Goal: Use online tool/utility: Utilize a website feature to perform a specific function

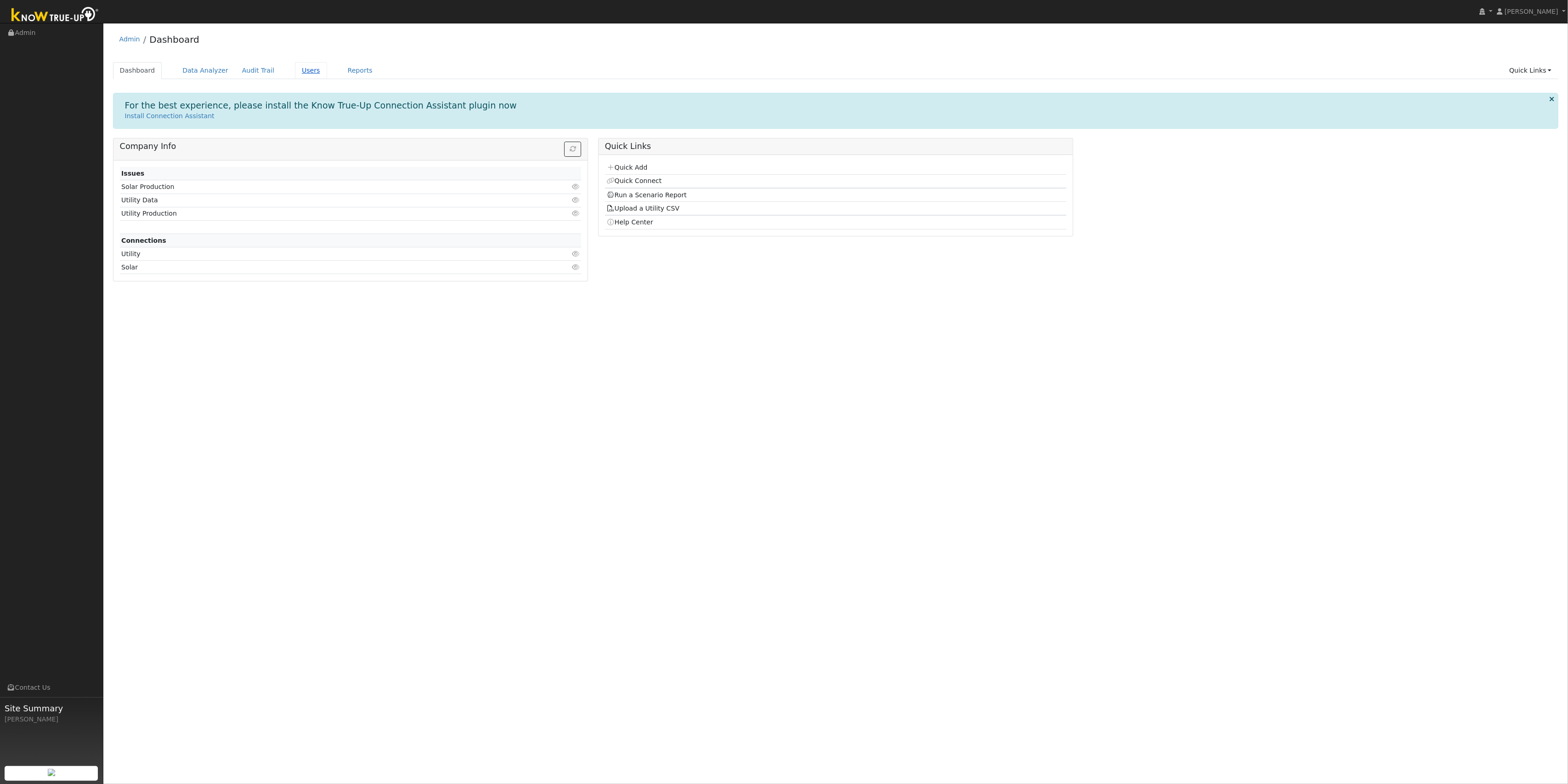
click at [295, 69] on link "Users" at bounding box center [311, 71] width 32 height 17
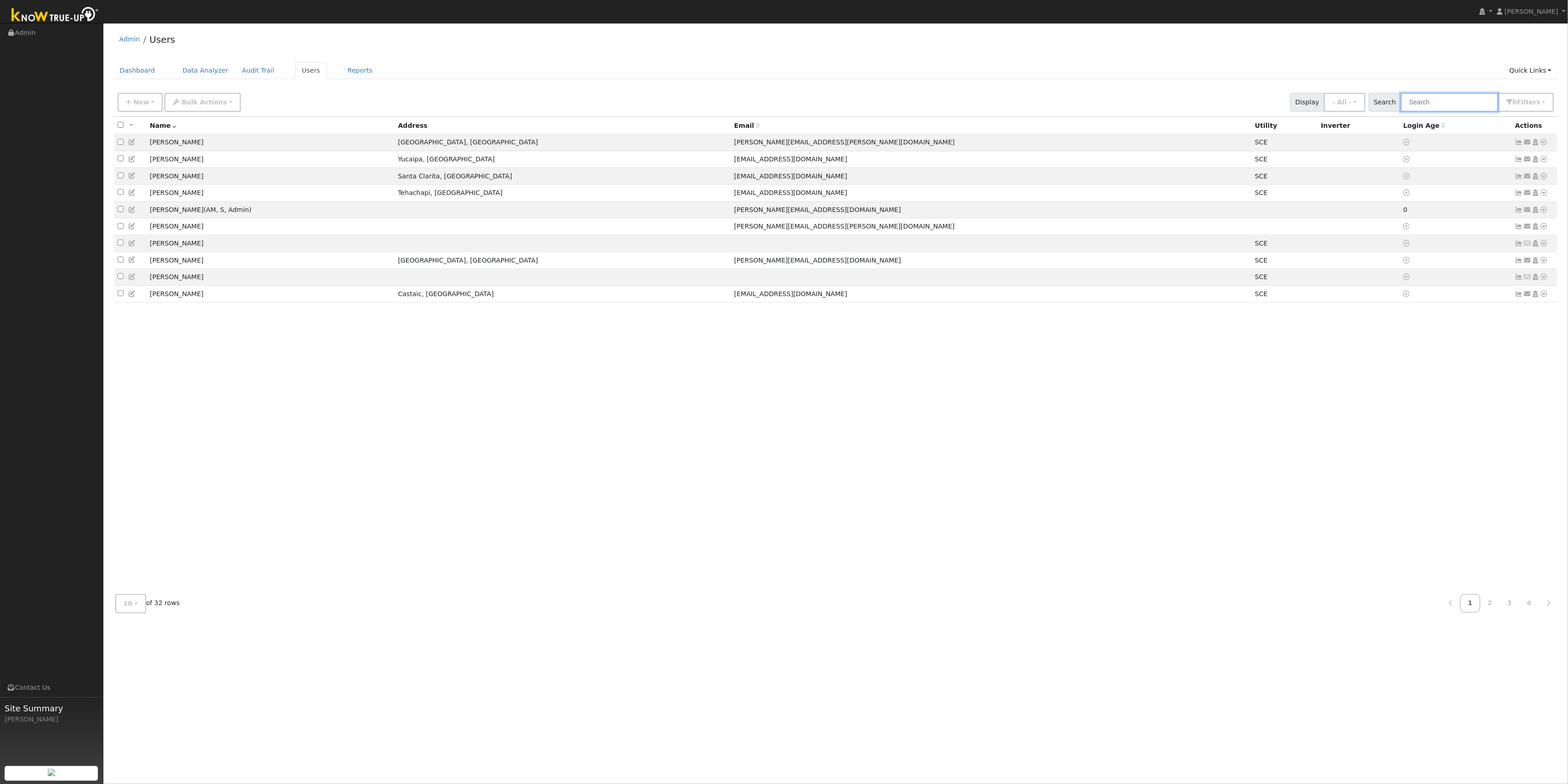
click at [1430, 111] on input "text" at bounding box center [1450, 102] width 98 height 19
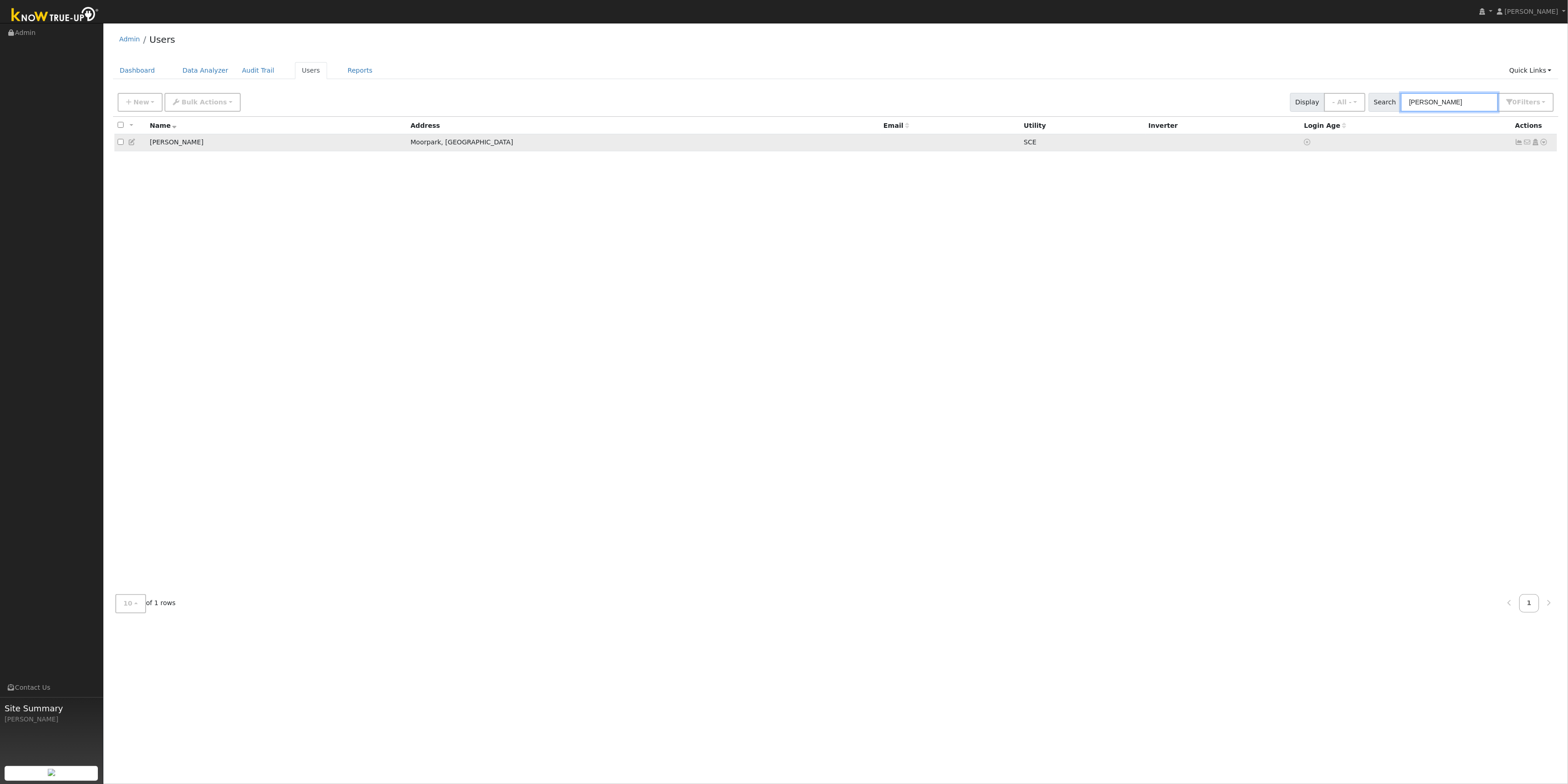
type input "[PERSON_NAME]"
click at [1544, 141] on icon at bounding box center [1544, 141] width 8 height 6
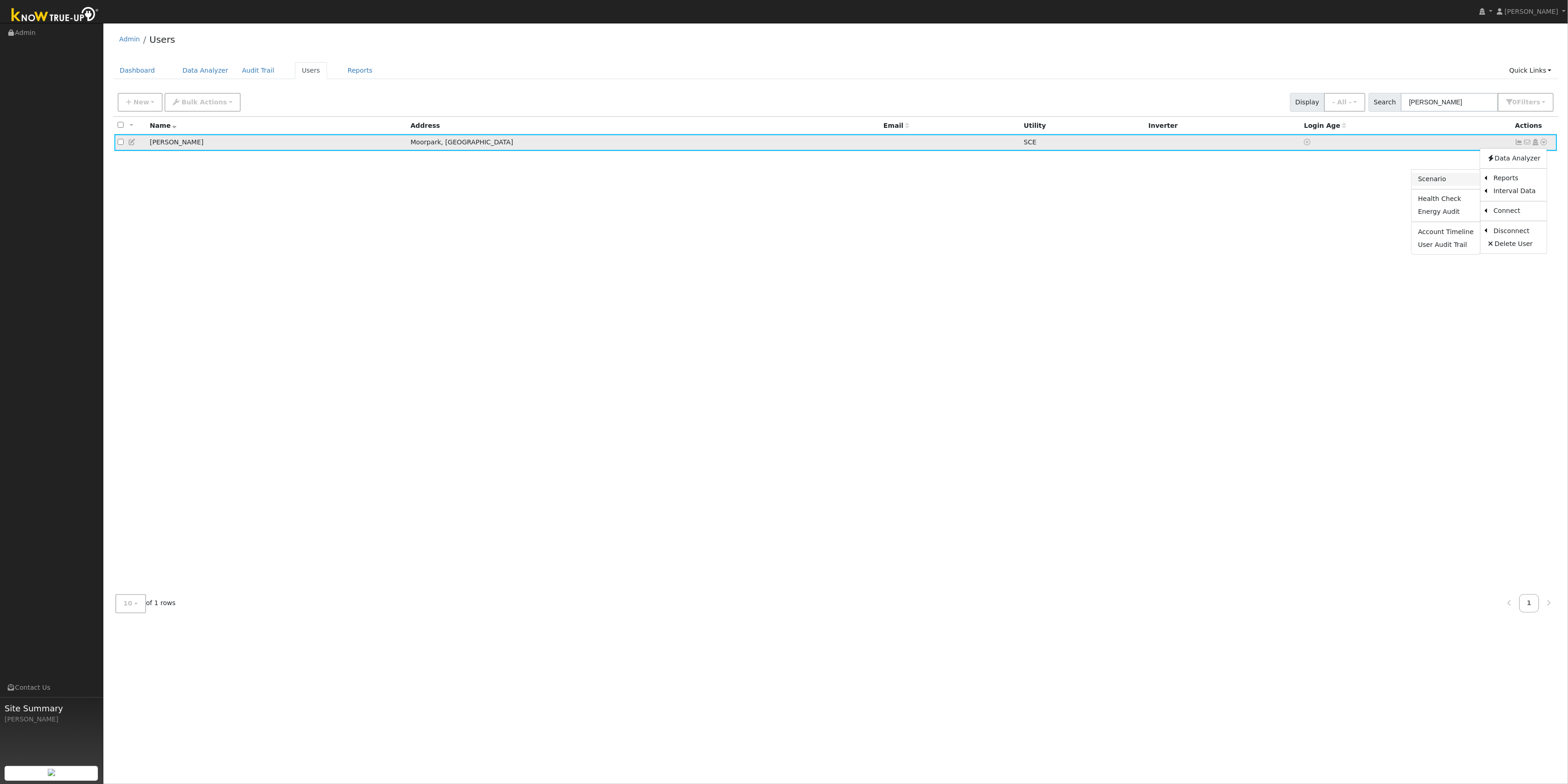
click at [1445, 179] on link "Scenario" at bounding box center [1446, 179] width 69 height 13
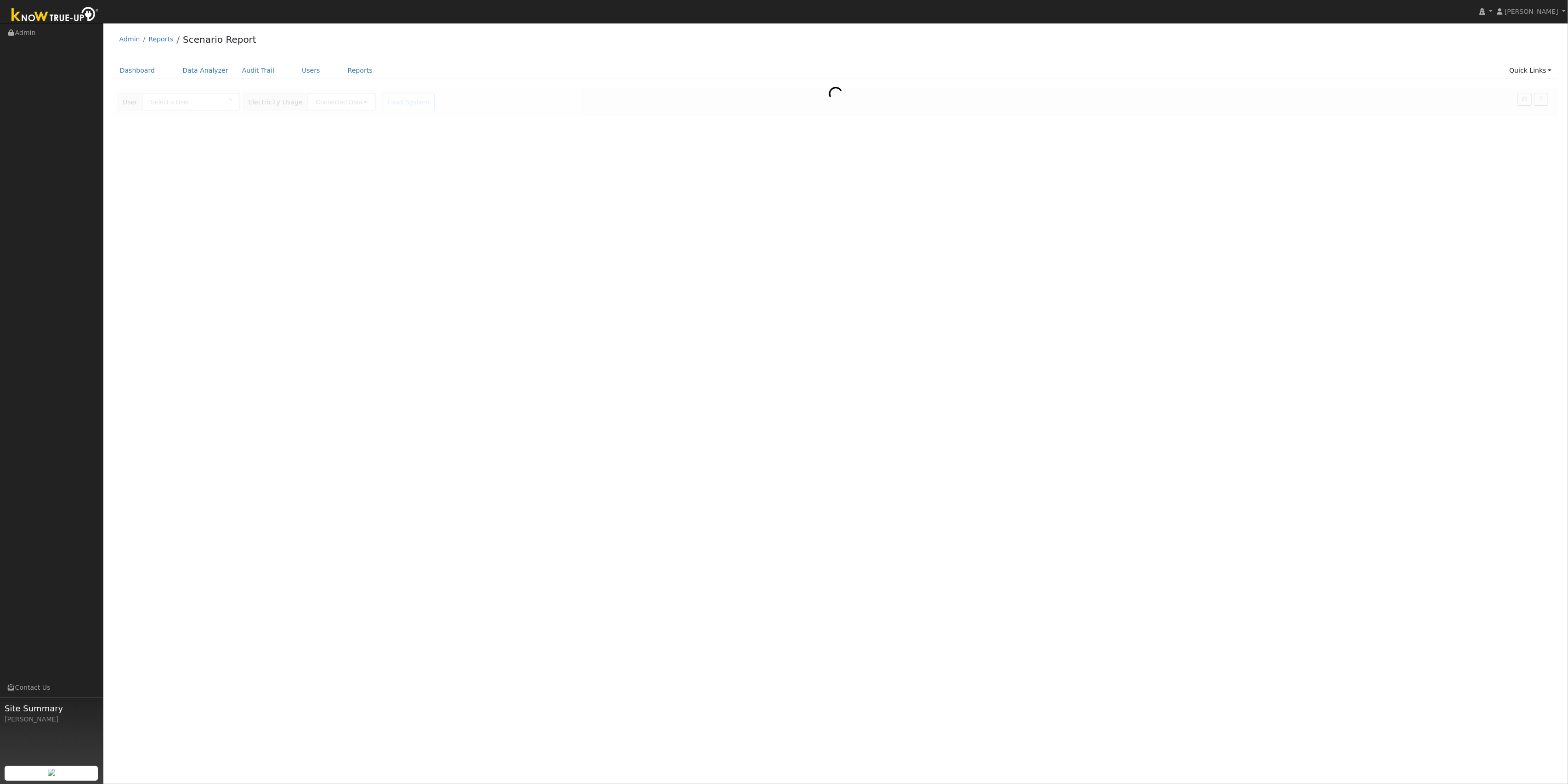
type input "[PERSON_NAME]"
type input "Southern [US_STATE] Edison"
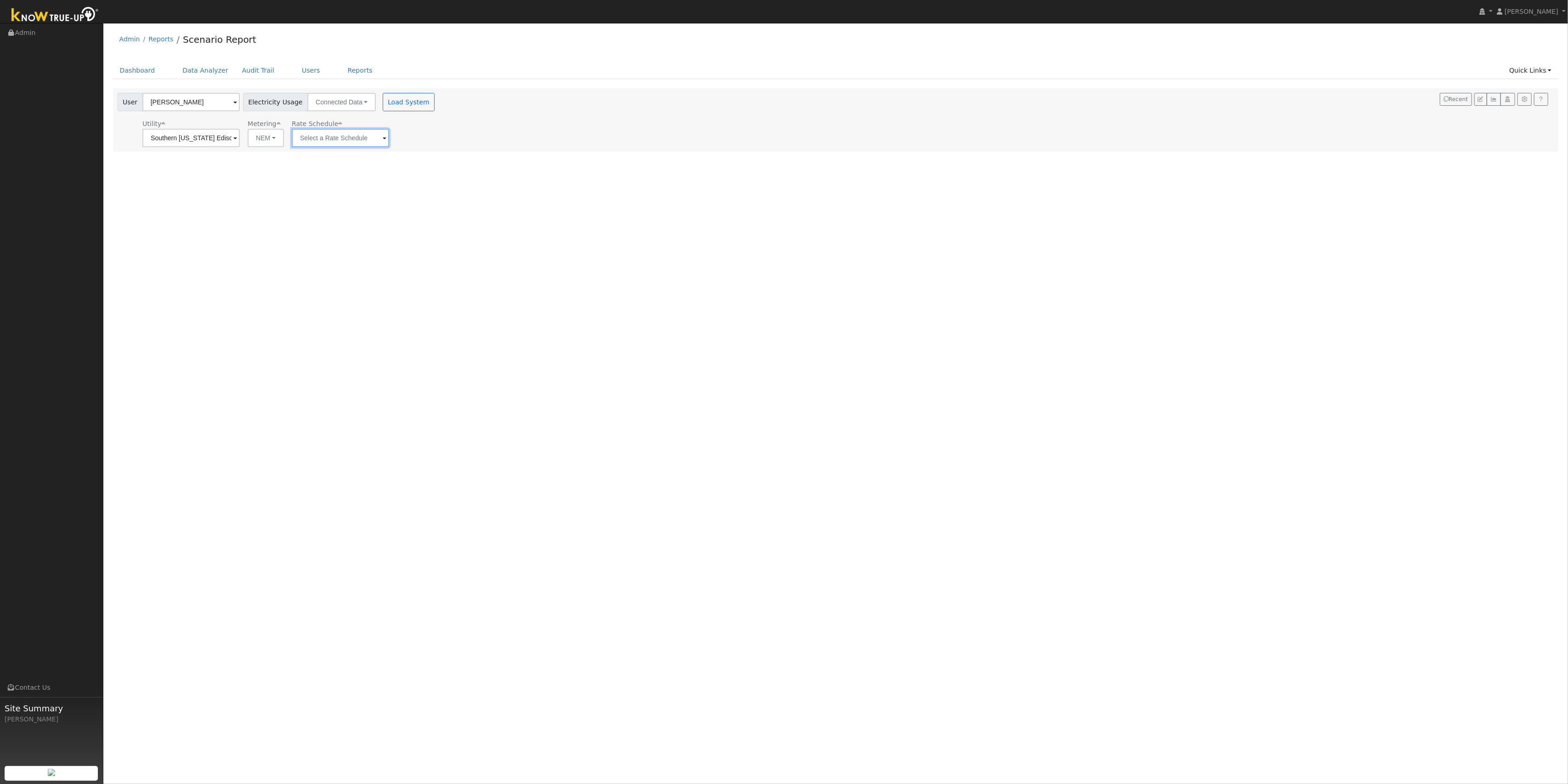
click at [357, 139] on input "text" at bounding box center [340, 138] width 98 height 19
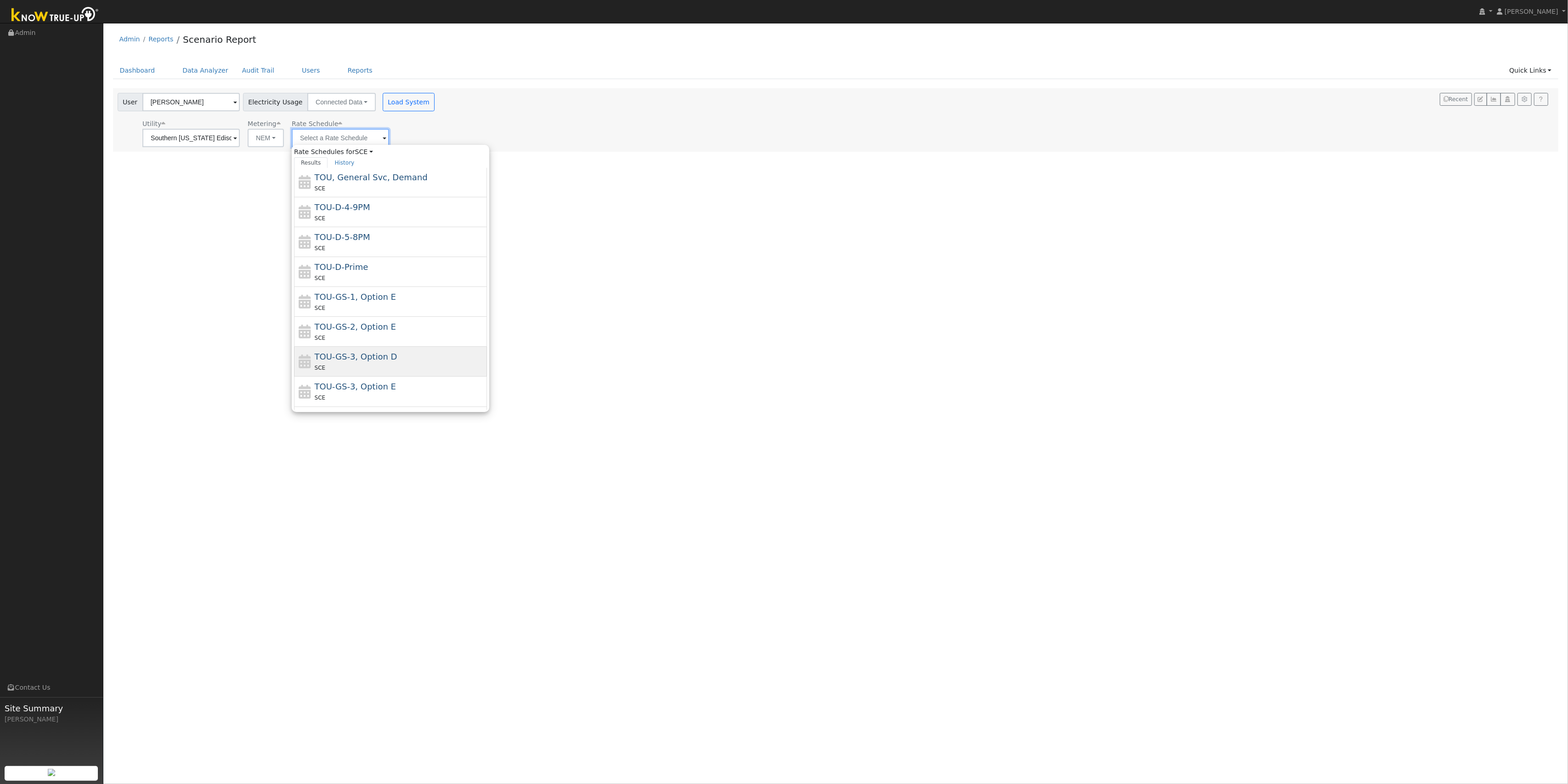
scroll to position [106, 0]
click at [385, 251] on div "TOU-D-Prime SCE" at bounding box center [400, 258] width 170 height 22
type input "TOU-D-Prime"
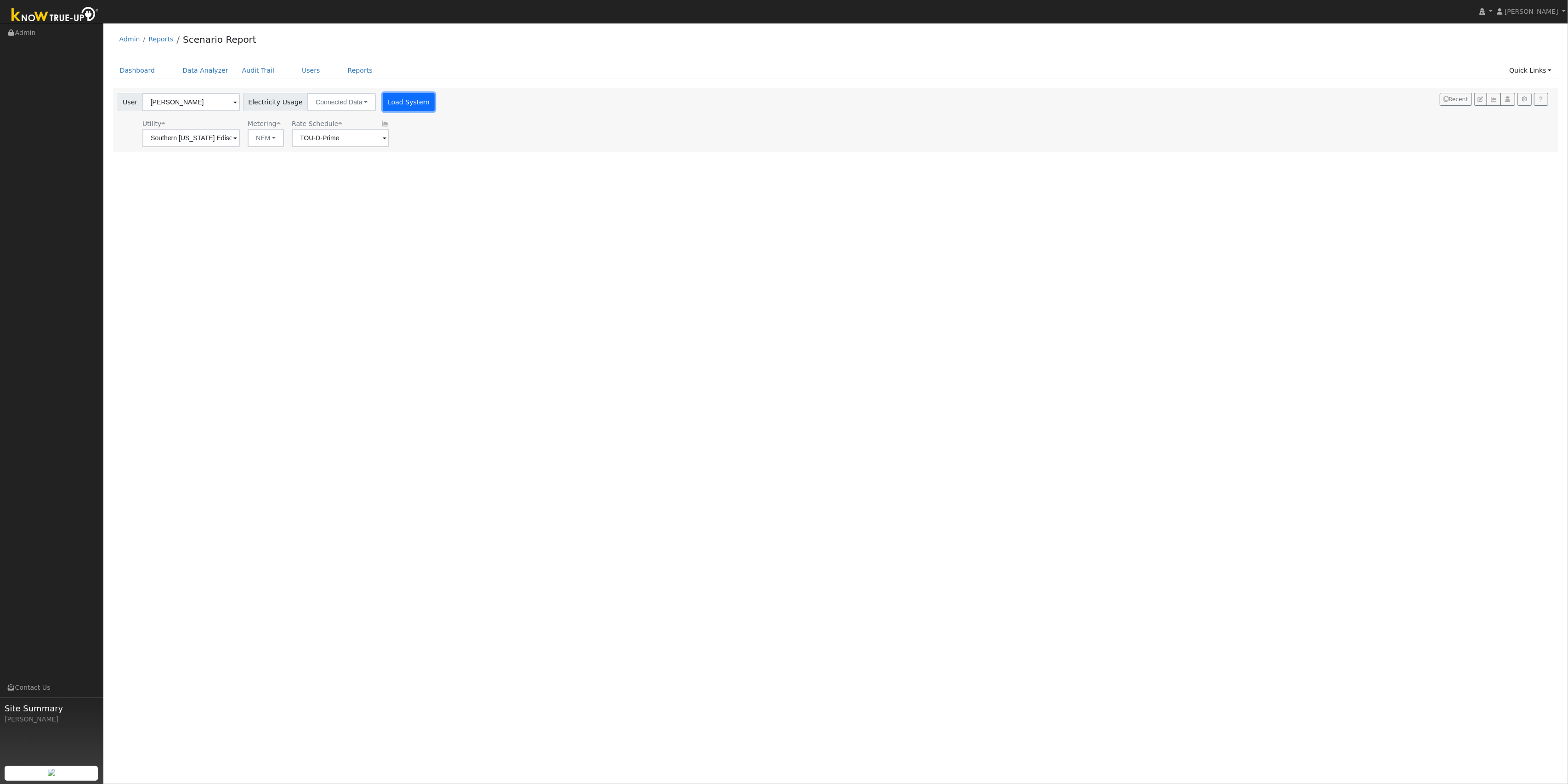
click at [395, 94] on button "Load System" at bounding box center [409, 102] width 53 height 19
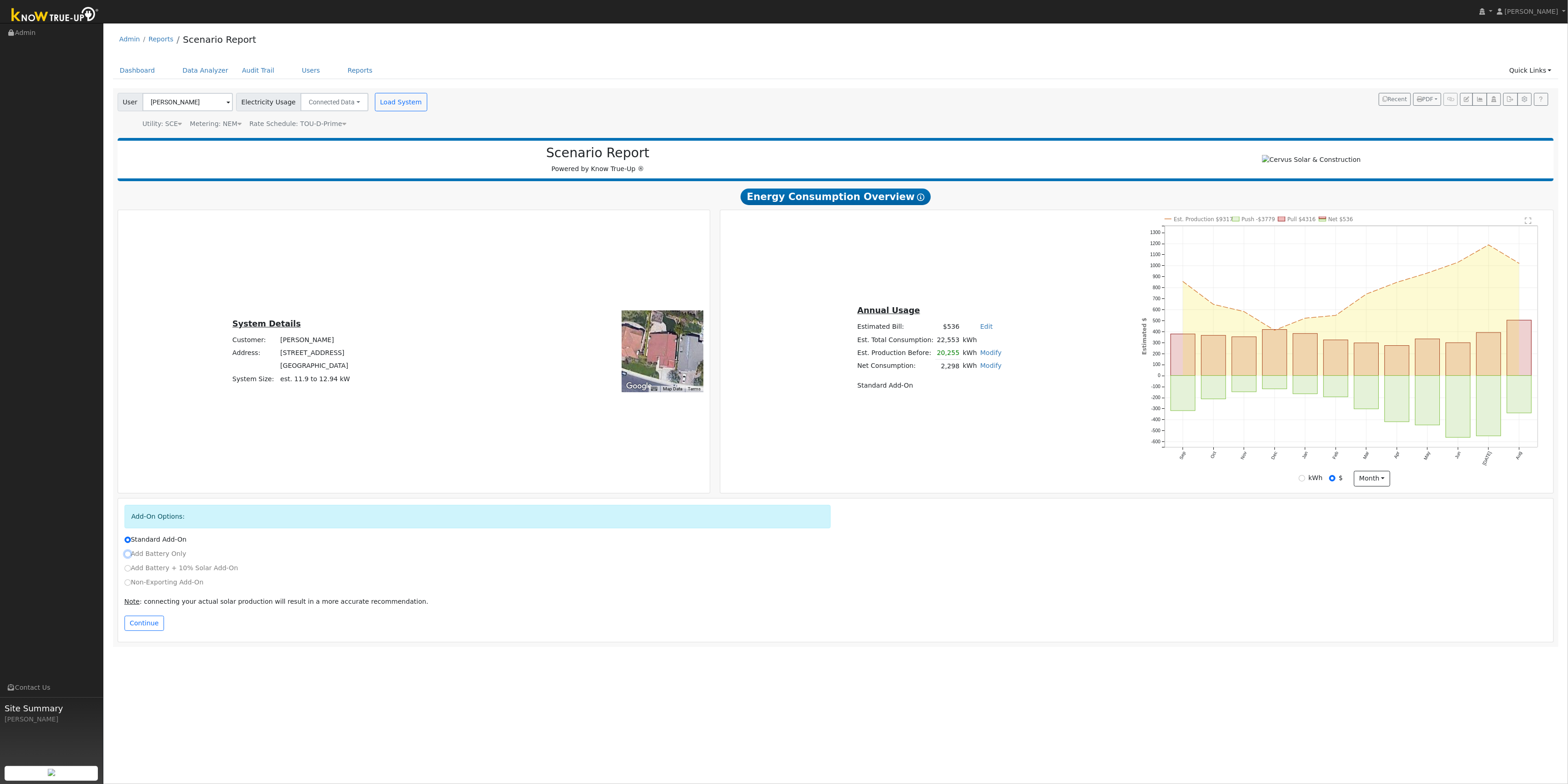
click at [128, 557] on input "Add Battery Only" at bounding box center [127, 553] width 6 height 6
radio input "true"
radio input "false"
click at [144, 627] on button "Continue" at bounding box center [144, 623] width 39 height 16
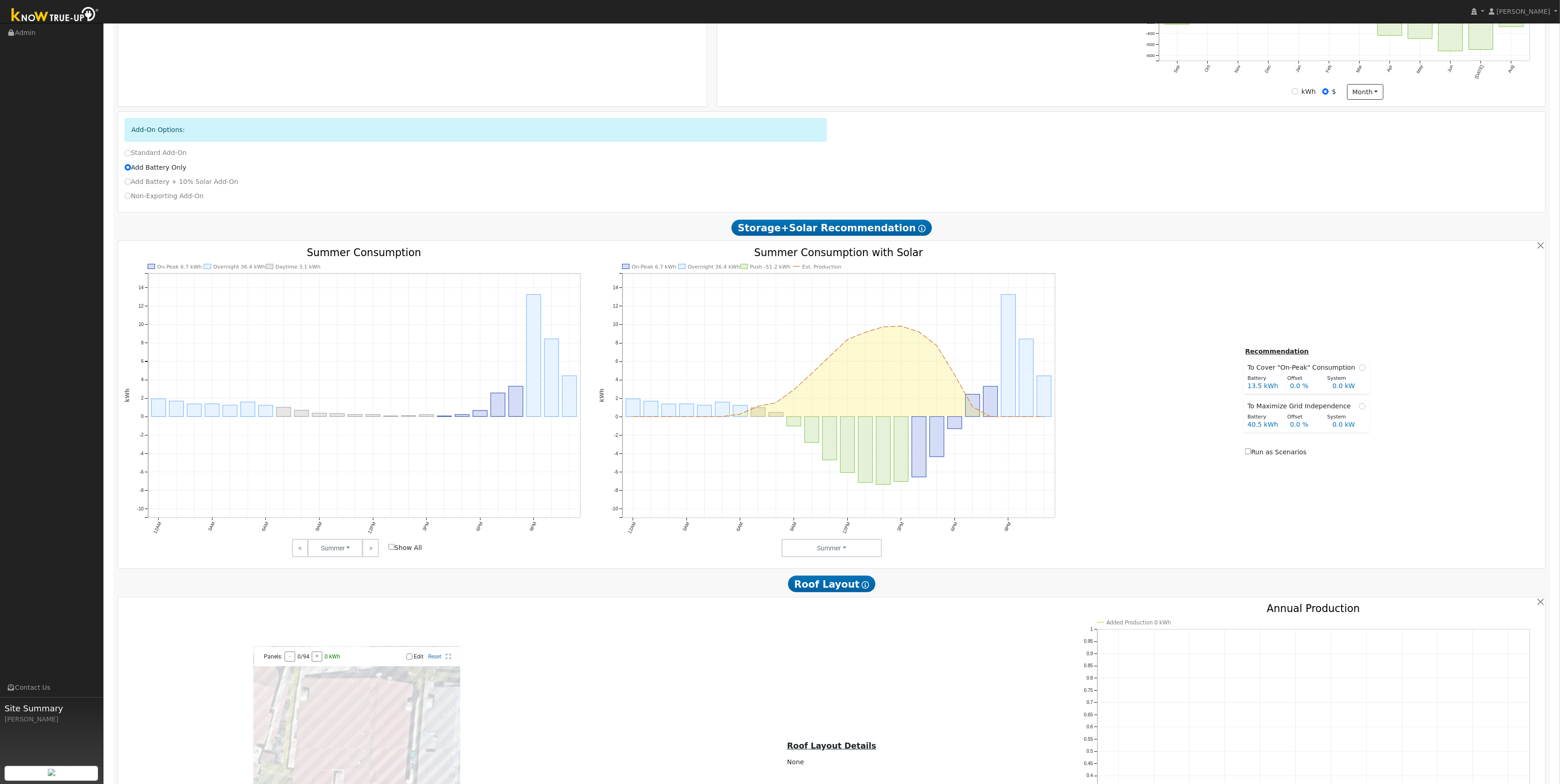
scroll to position [404, 0]
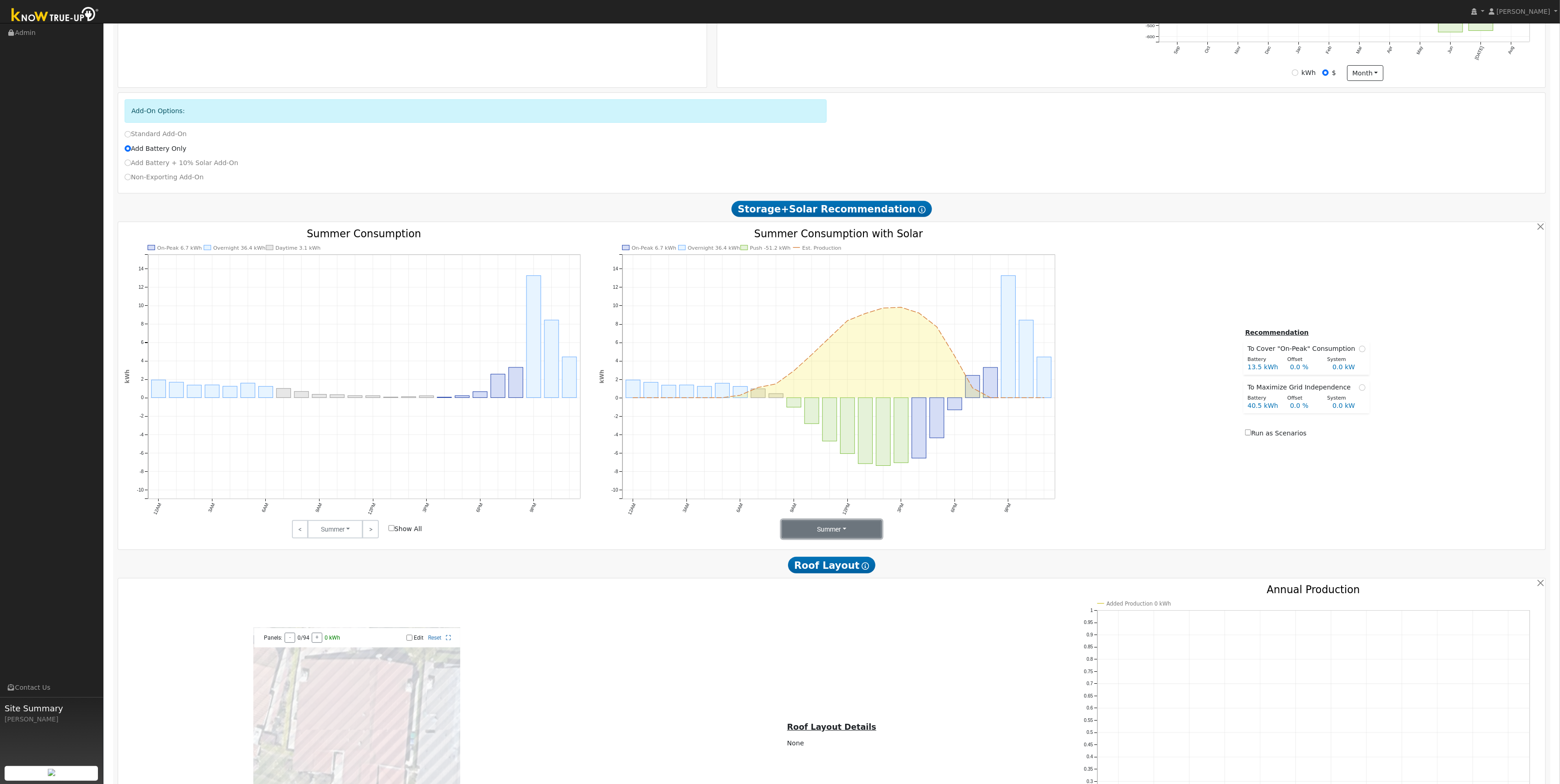
click at [832, 535] on button "Summer" at bounding box center [831, 529] width 100 height 19
click at [813, 582] on link "Months" at bounding box center [814, 576] width 64 height 13
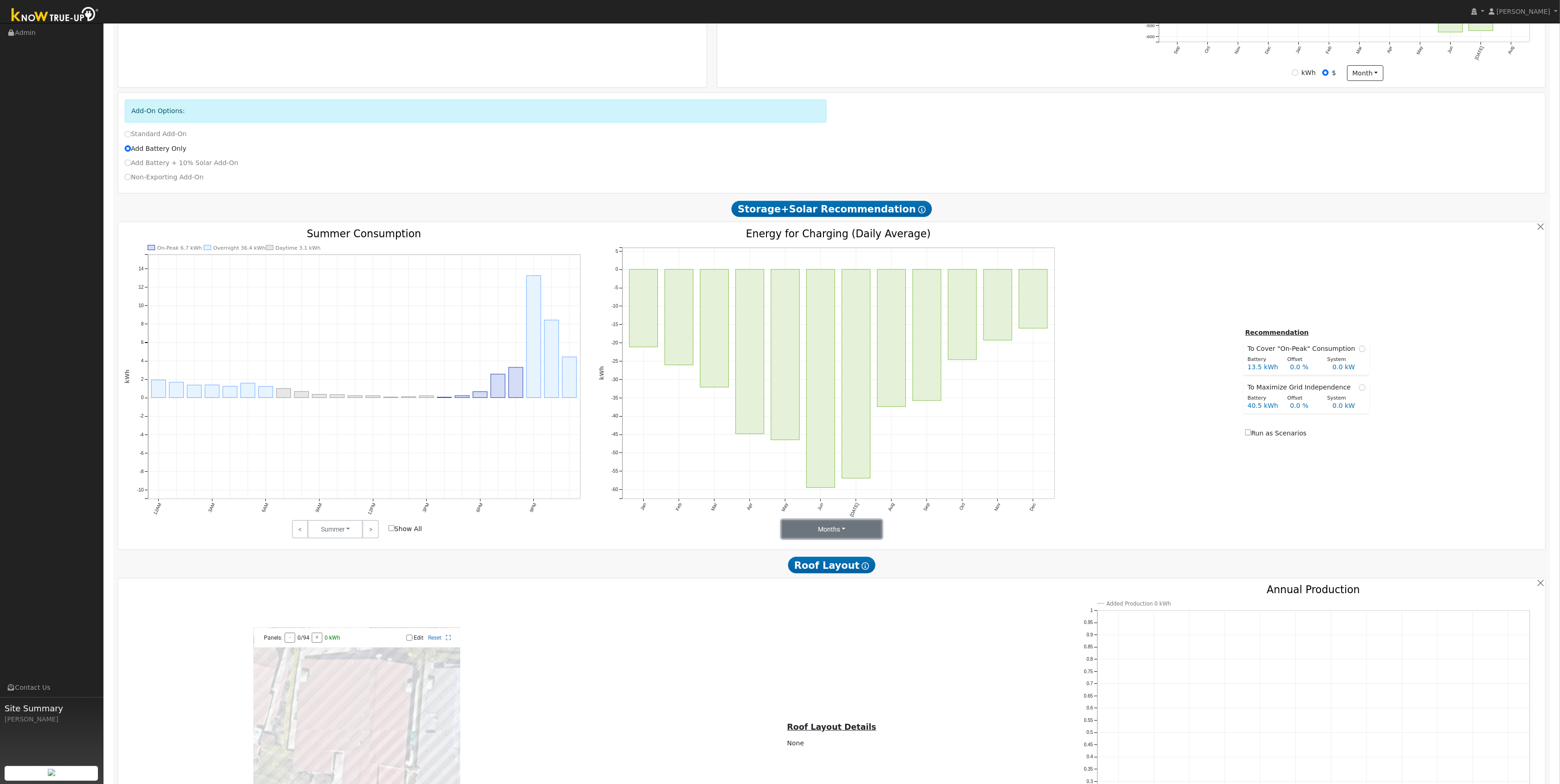
click at [833, 533] on button "Months" at bounding box center [831, 529] width 100 height 19
click at [820, 555] on link "Summer" at bounding box center [814, 549] width 64 height 13
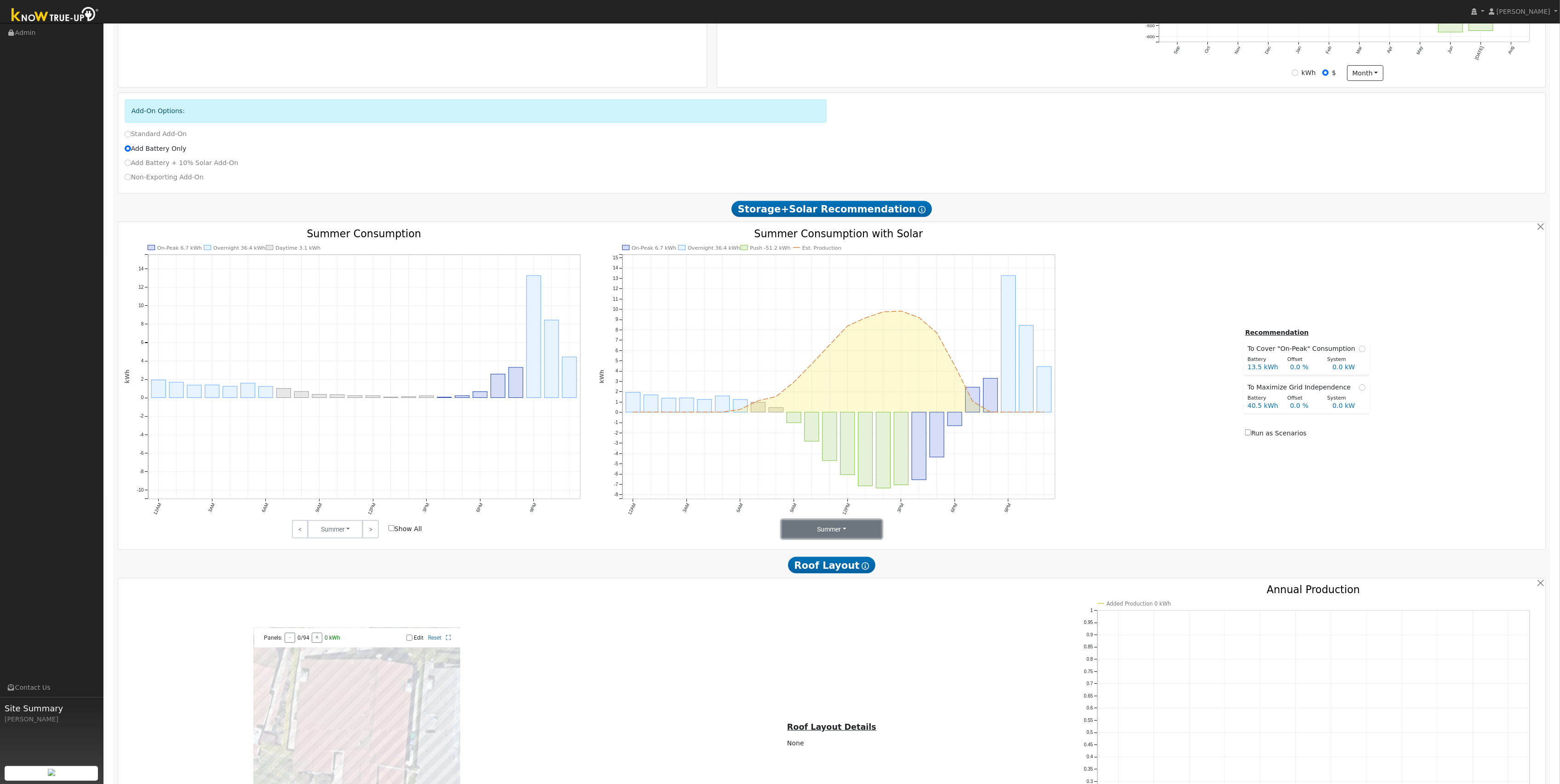
click at [850, 533] on button "Summer" at bounding box center [831, 529] width 100 height 19
click at [810, 580] on link "Months" at bounding box center [814, 576] width 64 height 13
